Goal: Entertainment & Leisure: Consume media (video, audio)

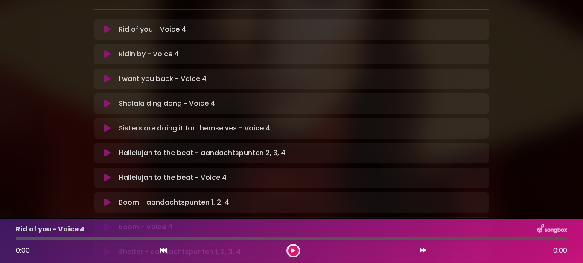
scroll to position [171, 0]
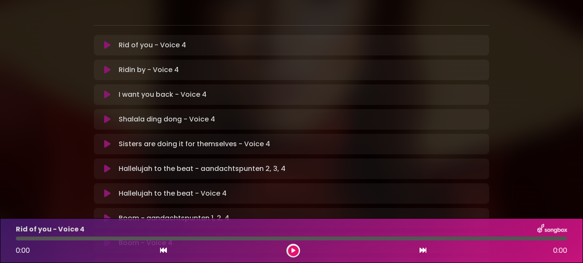
click at [108, 165] on icon at bounding box center [107, 169] width 6 height 9
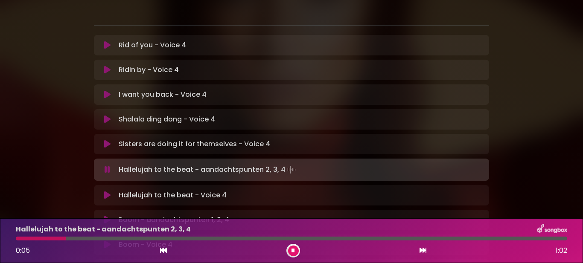
click at [289, 248] on button at bounding box center [293, 251] width 11 height 11
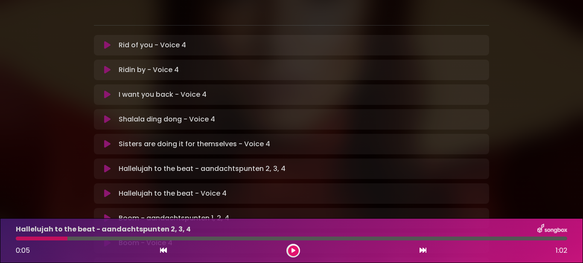
click at [291, 248] on button at bounding box center [293, 251] width 11 height 11
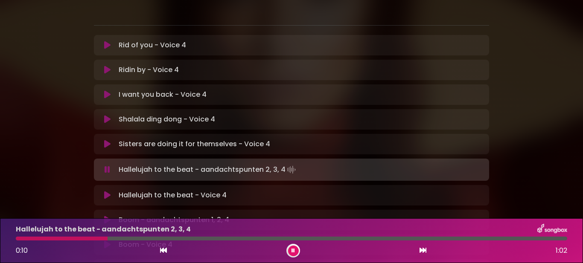
click at [295, 248] on button at bounding box center [293, 251] width 11 height 11
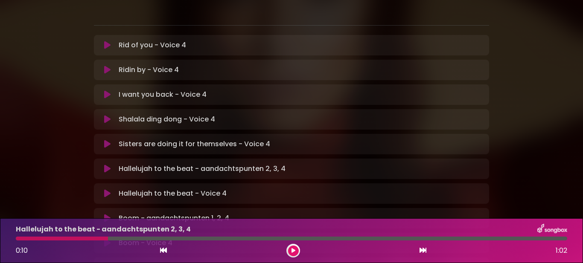
click at [295, 248] on icon at bounding box center [294, 250] width 4 height 5
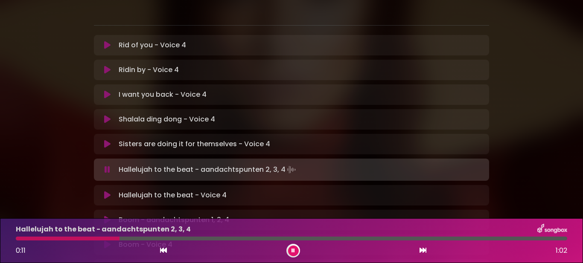
click at [295, 248] on button at bounding box center [293, 251] width 11 height 11
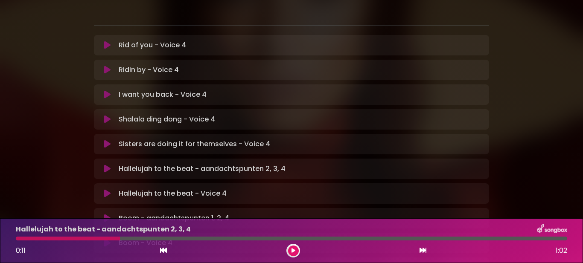
click at [23, 239] on div at bounding box center [68, 239] width 104 height 4
click at [289, 247] on div at bounding box center [293, 251] width 14 height 14
click at [290, 247] on button at bounding box center [293, 251] width 11 height 11
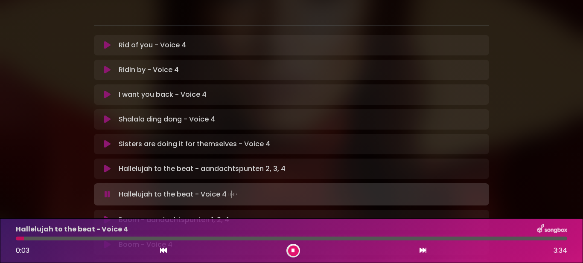
click at [259, 164] on p "Hallelujah to the beat - aandachtspunten 2, 3, 4 Loading Track..." at bounding box center [202, 169] width 167 height 10
click at [105, 165] on icon at bounding box center [107, 169] width 6 height 9
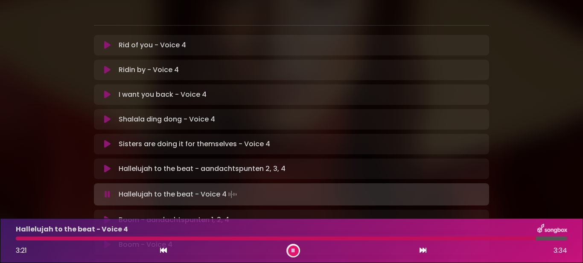
click at [296, 252] on button at bounding box center [293, 251] width 11 height 11
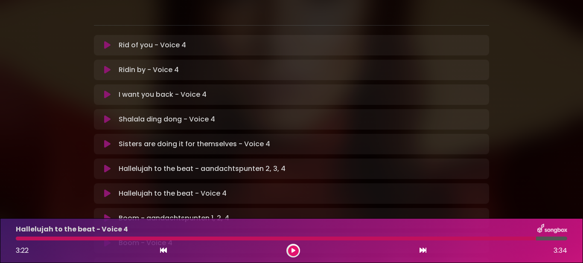
click at [26, 240] on div at bounding box center [276, 239] width 520 height 4
click at [294, 251] on icon at bounding box center [294, 250] width 4 height 5
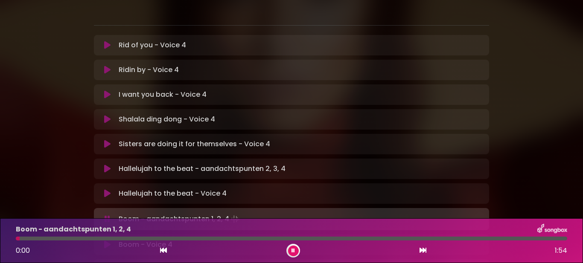
click at [289, 248] on button at bounding box center [293, 251] width 11 height 11
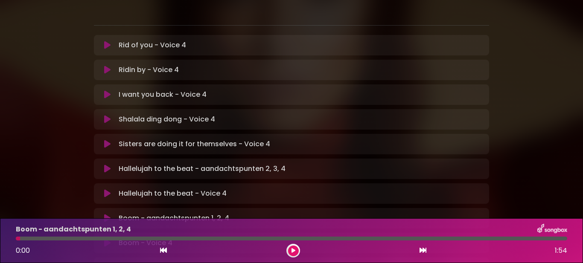
click at [107, 214] on icon at bounding box center [107, 218] width 6 height 9
click at [293, 254] on button at bounding box center [293, 251] width 11 height 11
click at [292, 250] on icon at bounding box center [294, 250] width 4 height 5
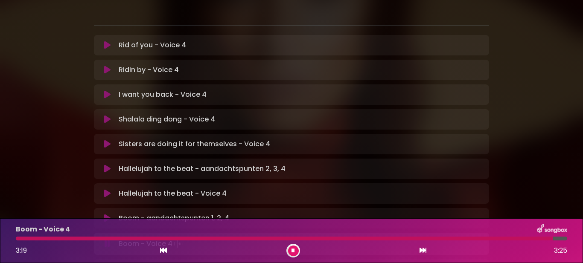
click at [290, 250] on button at bounding box center [293, 251] width 11 height 11
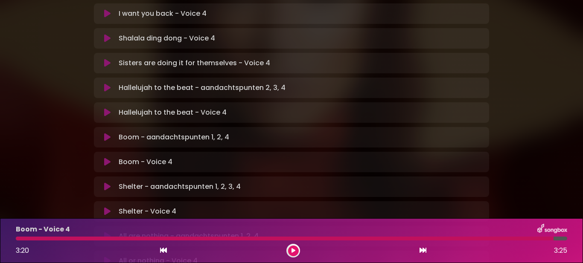
scroll to position [256, 0]
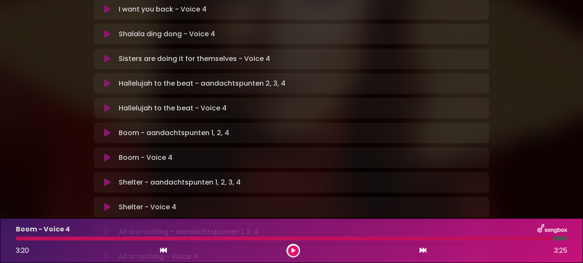
click at [104, 178] on icon at bounding box center [107, 182] width 6 height 9
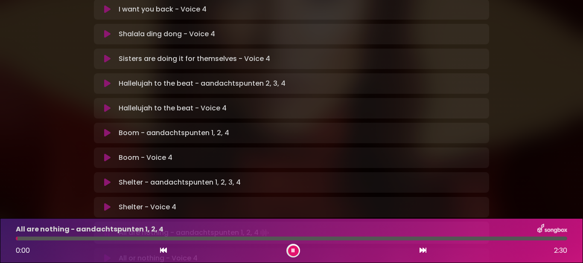
click at [295, 254] on button at bounding box center [293, 251] width 11 height 11
